Goal: Transaction & Acquisition: Book appointment/travel/reservation

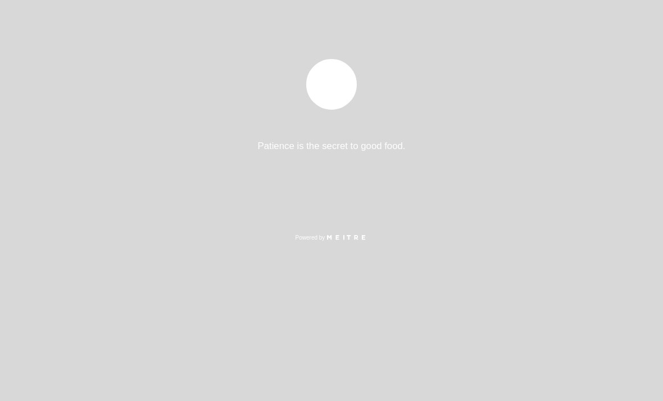
select select "es"
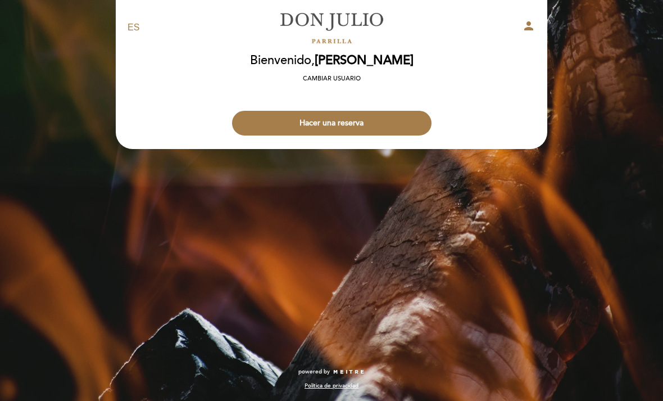
click at [388, 116] on button "Hacer una reserva" at bounding box center [332, 123] width 200 height 25
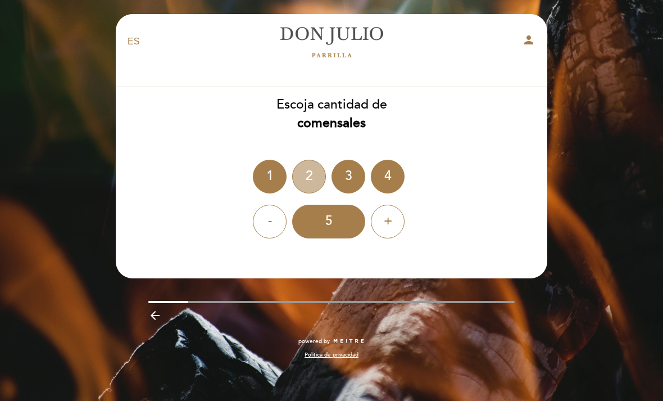
click at [307, 174] on div "2" at bounding box center [309, 177] width 34 height 34
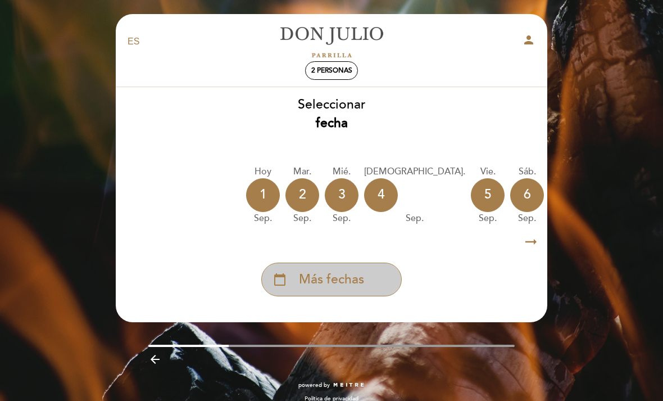
click at [290, 278] on div "calendar_today Más fechas" at bounding box center [331, 280] width 141 height 34
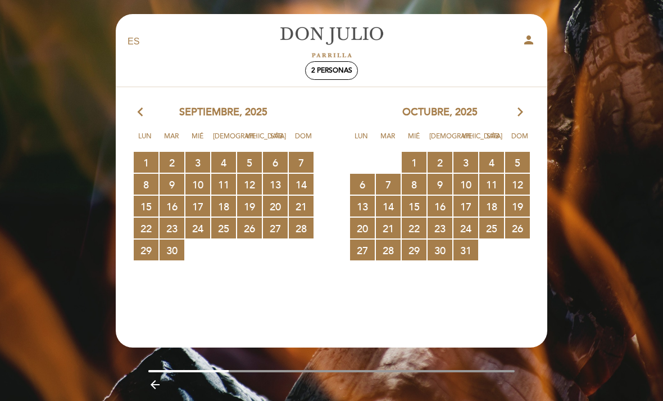
click at [523, 107] on icon "arrow_forward_ios" at bounding box center [521, 112] width 10 height 15
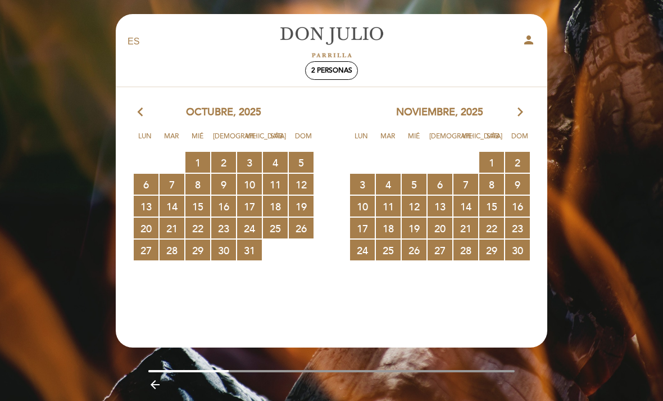
click at [524, 111] on icon "arrow_forward_ios" at bounding box center [521, 112] width 10 height 15
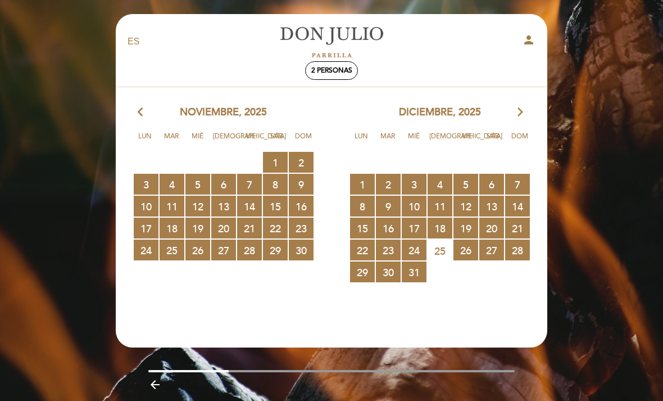
click at [248, 226] on span "21 RESERVAS DISPONIBLES" at bounding box center [249, 228] width 25 height 21
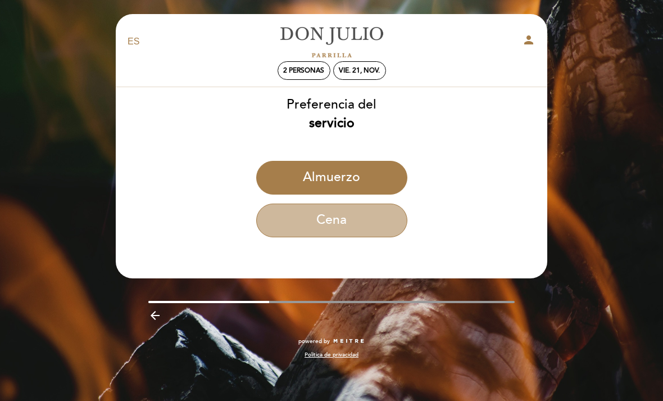
click at [291, 211] on button "Cena" at bounding box center [331, 221] width 151 height 34
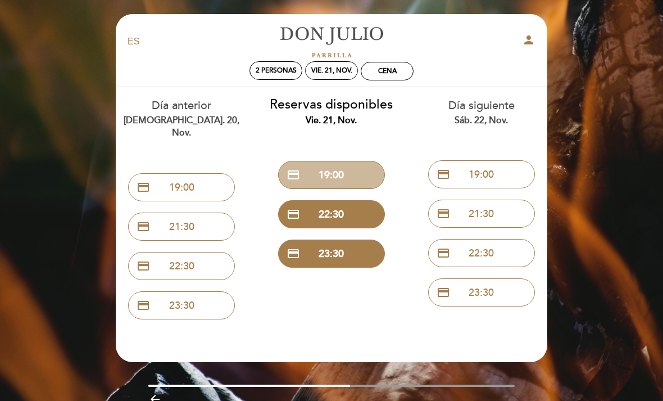
click at [310, 167] on button "credit_card 19:00" at bounding box center [331, 175] width 107 height 28
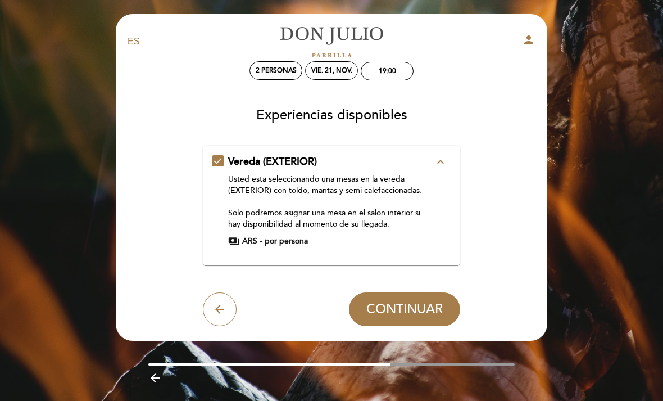
click at [418, 311] on span "CONTINUAR" at bounding box center [405, 309] width 76 height 16
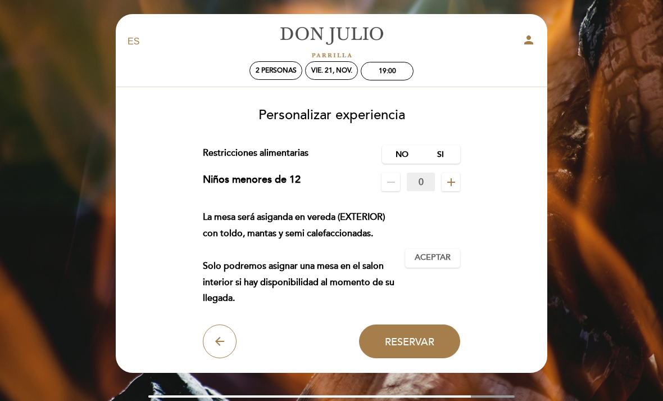
click at [443, 264] on span "Aceptar" at bounding box center [433, 258] width 36 height 12
click at [428, 347] on span "Reservar" at bounding box center [409, 341] width 49 height 12
click at [404, 151] on label "No" at bounding box center [401, 154] width 39 height 19
click at [428, 347] on span "Reservar" at bounding box center [409, 341] width 49 height 12
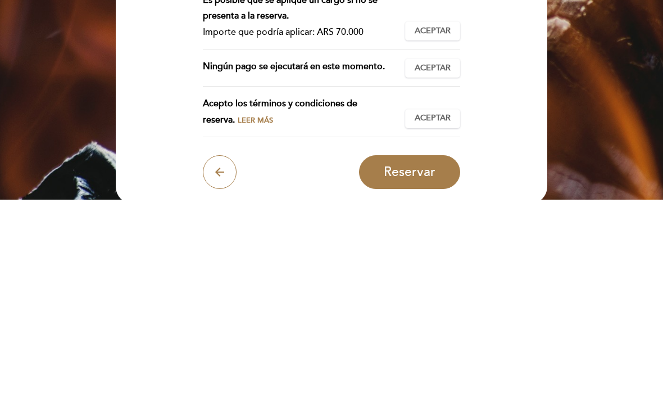
scroll to position [220, 0]
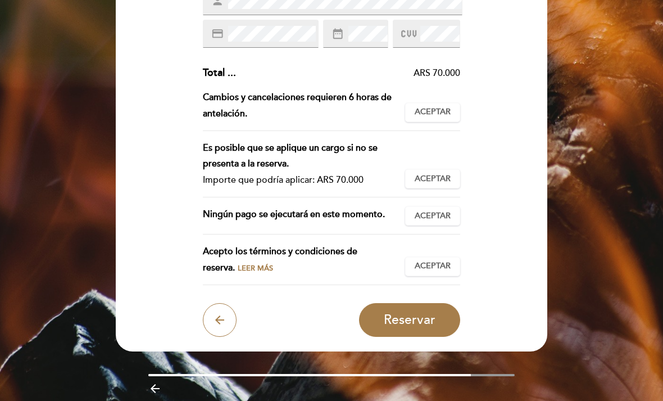
click at [445, 106] on span "Aceptar" at bounding box center [433, 112] width 36 height 12
click at [442, 173] on span "Aceptar" at bounding box center [433, 179] width 36 height 12
click at [450, 210] on span "Aceptar" at bounding box center [433, 216] width 36 height 12
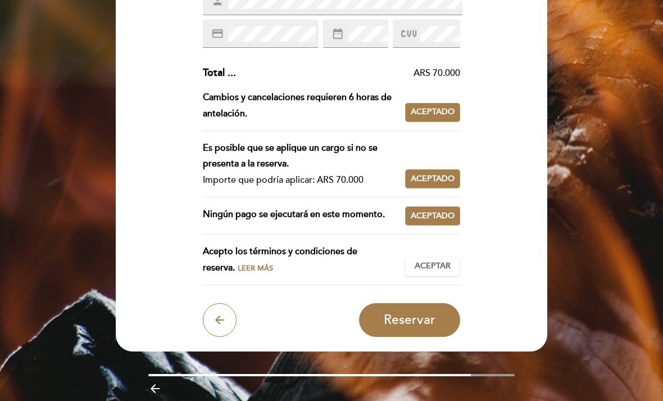
click at [441, 257] on button "Aceptar Aceptado" at bounding box center [432, 266] width 55 height 19
click at [432, 316] on span "Reservar" at bounding box center [410, 320] width 52 height 16
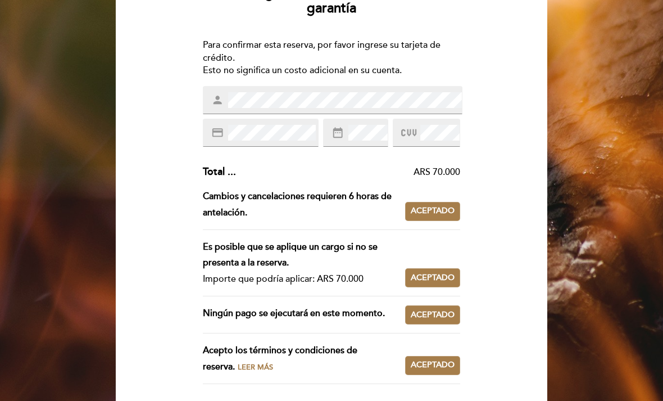
scroll to position [121, 0]
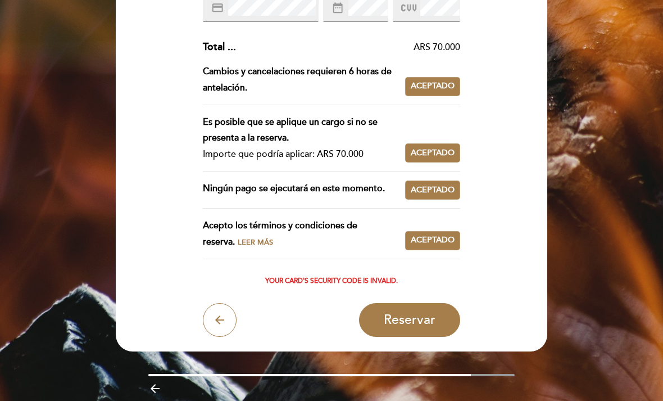
click at [431, 316] on span "Reservar" at bounding box center [410, 320] width 52 height 16
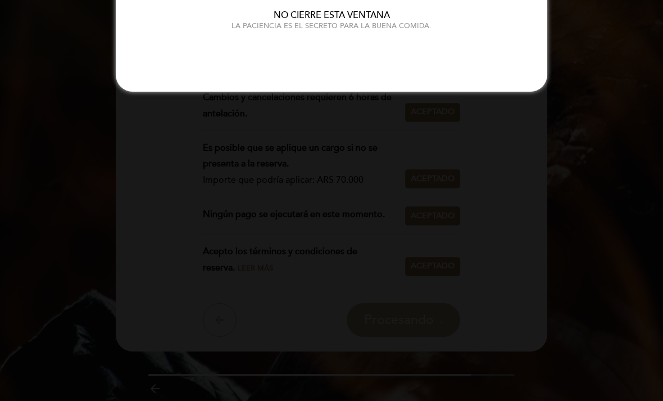
scroll to position [0, 0]
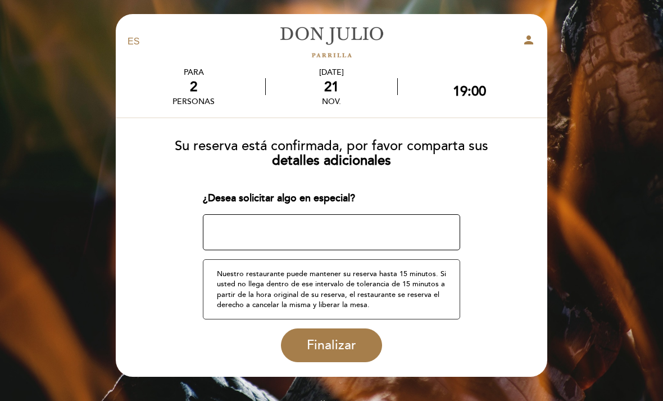
click at [348, 343] on span "Finalizar" at bounding box center [331, 345] width 49 height 16
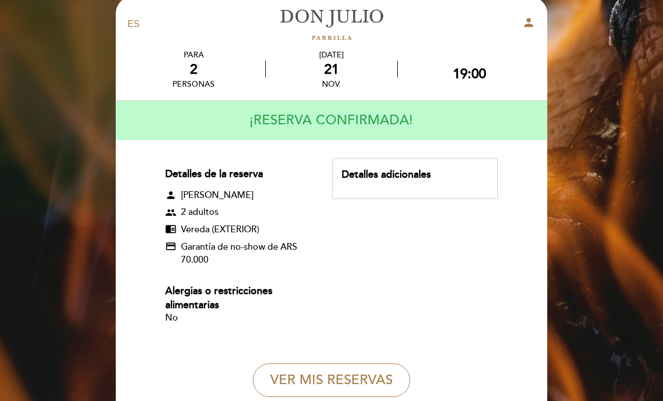
scroll to position [14, 0]
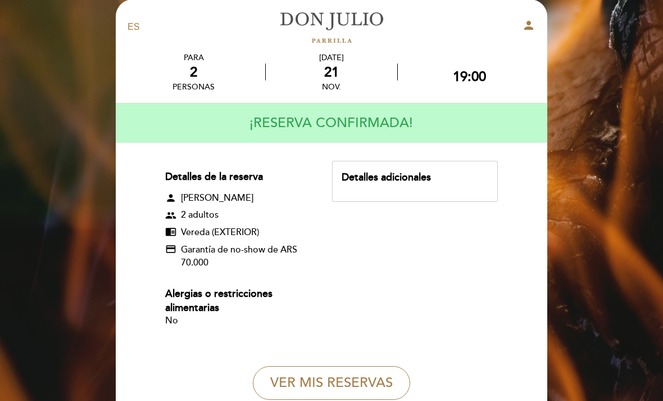
click at [67, 51] on div "EN ES PT [PERSON_NAME] person PARA 2 personas [DATE] 19:00" at bounding box center [331, 247] width 663 height 523
click at [380, 377] on button "VER MIS RESERVAS" at bounding box center [331, 383] width 157 height 34
select select "es"
